Goal: Transaction & Acquisition: Purchase product/service

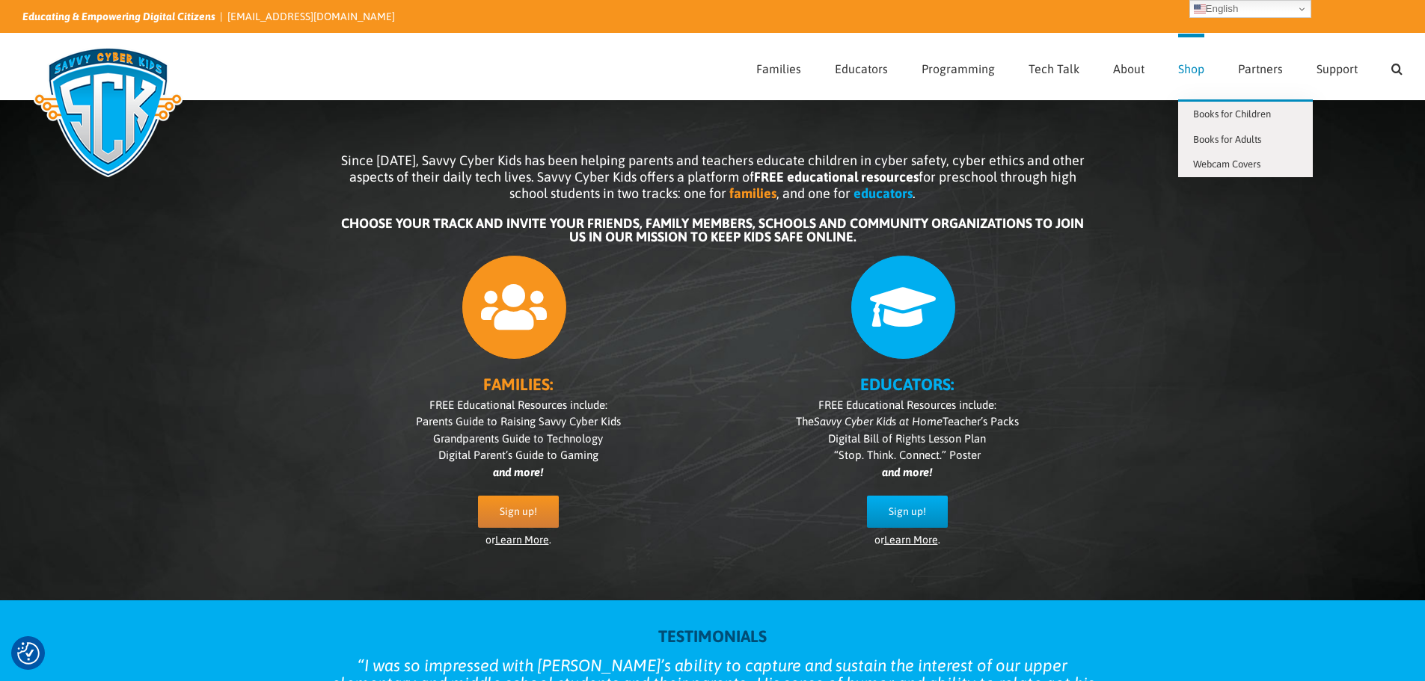
click at [1192, 70] on span "Shop" at bounding box center [1191, 69] width 26 height 12
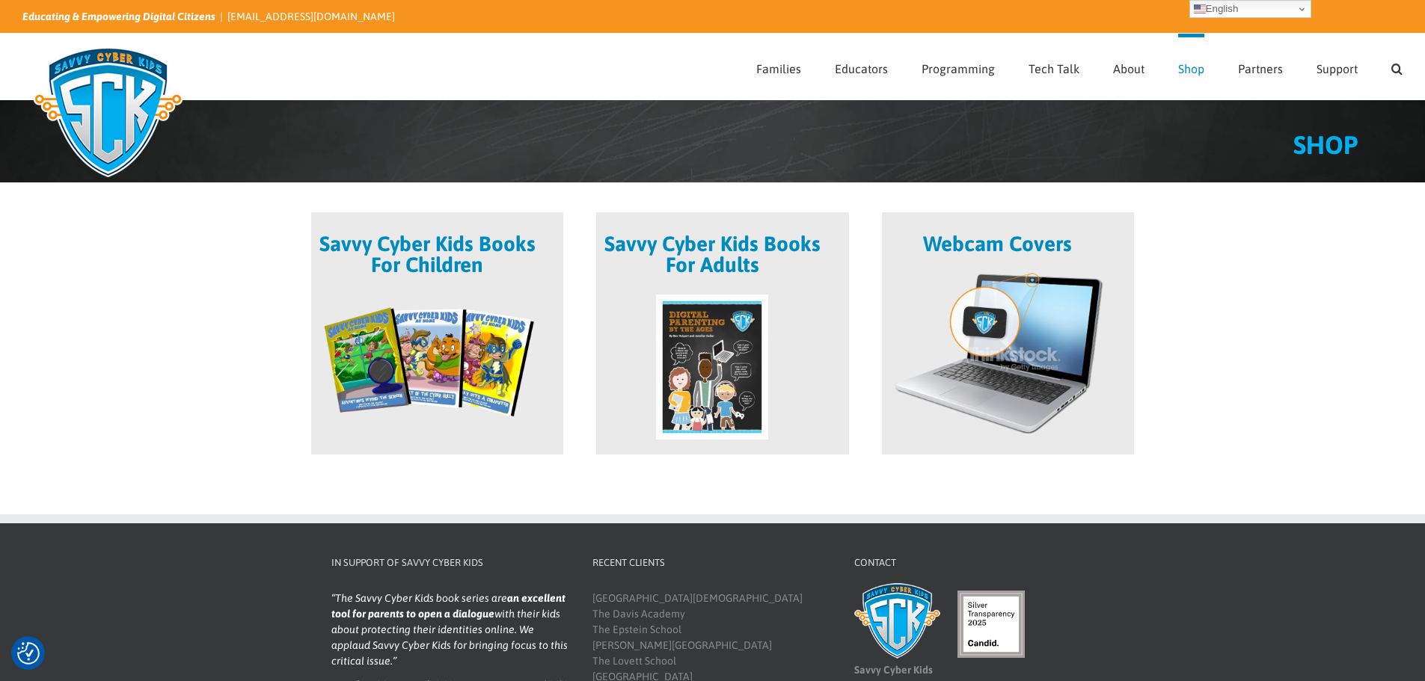
click at [743, 345] on span at bounding box center [722, 333] width 252 height 242
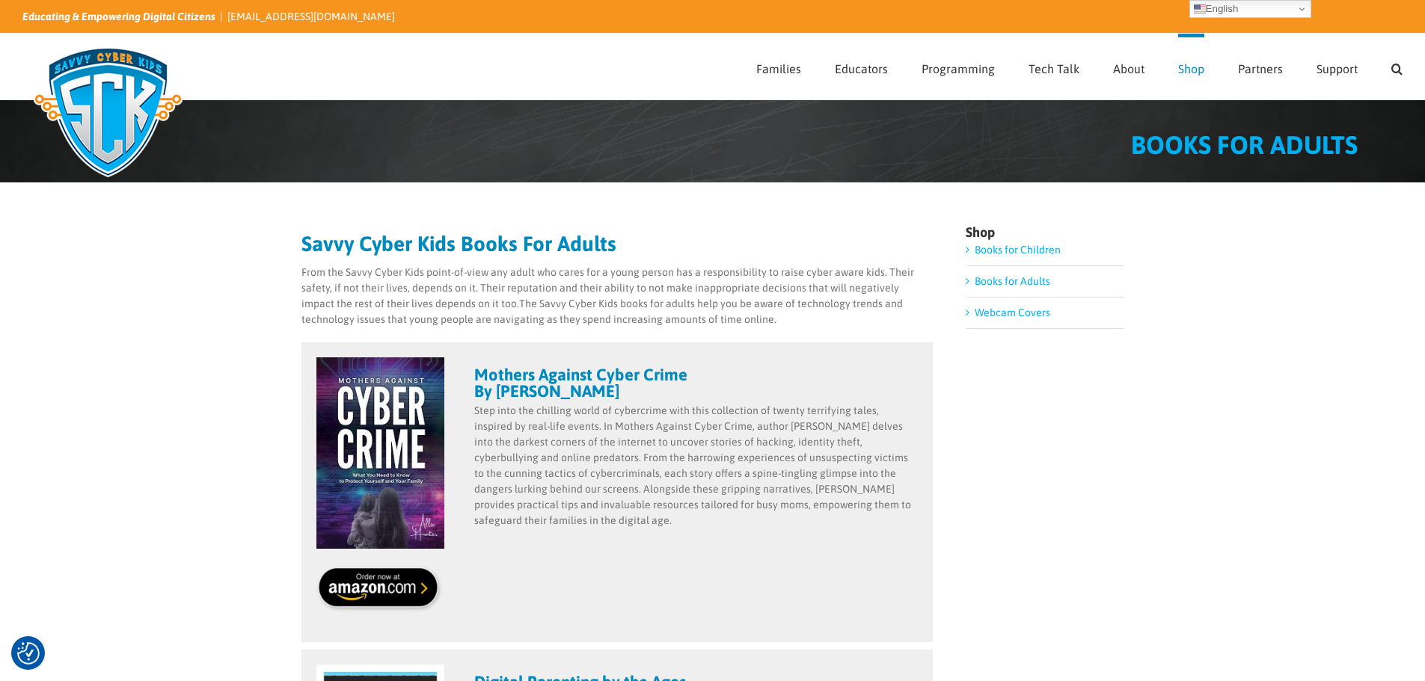
click at [990, 251] on link "Books for Children" at bounding box center [1017, 250] width 86 height 12
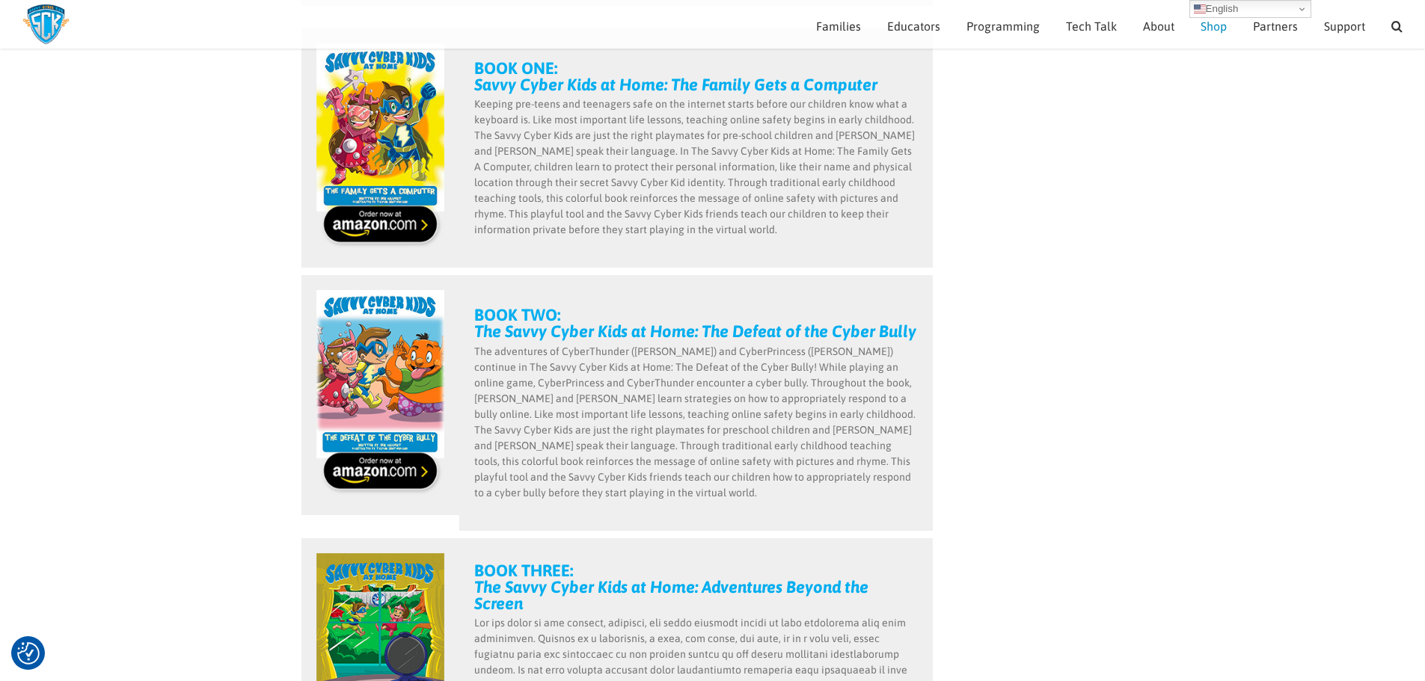
scroll to position [660, 0]
